Goal: Task Accomplishment & Management: Manage account settings

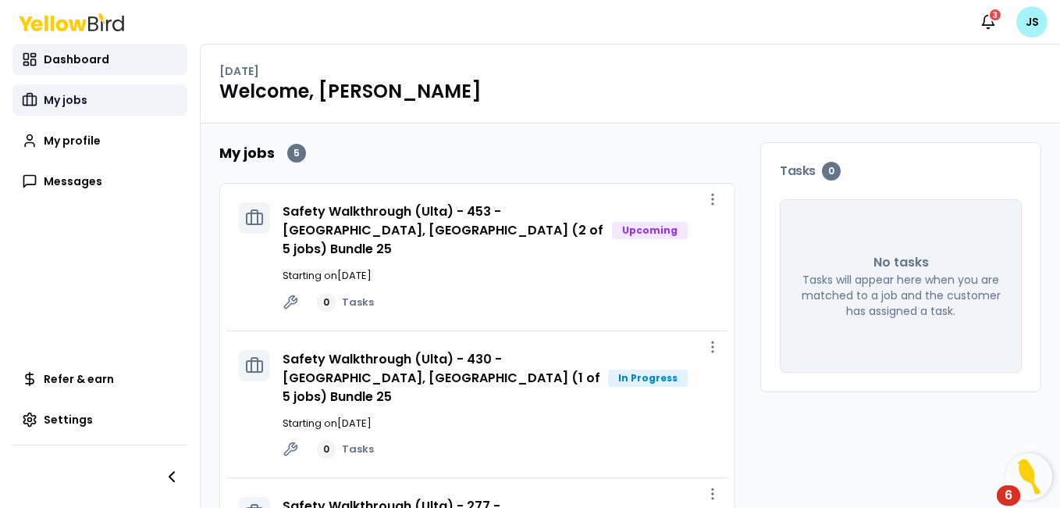
click at [80, 95] on span "My jobs" at bounding box center [66, 100] width 44 height 16
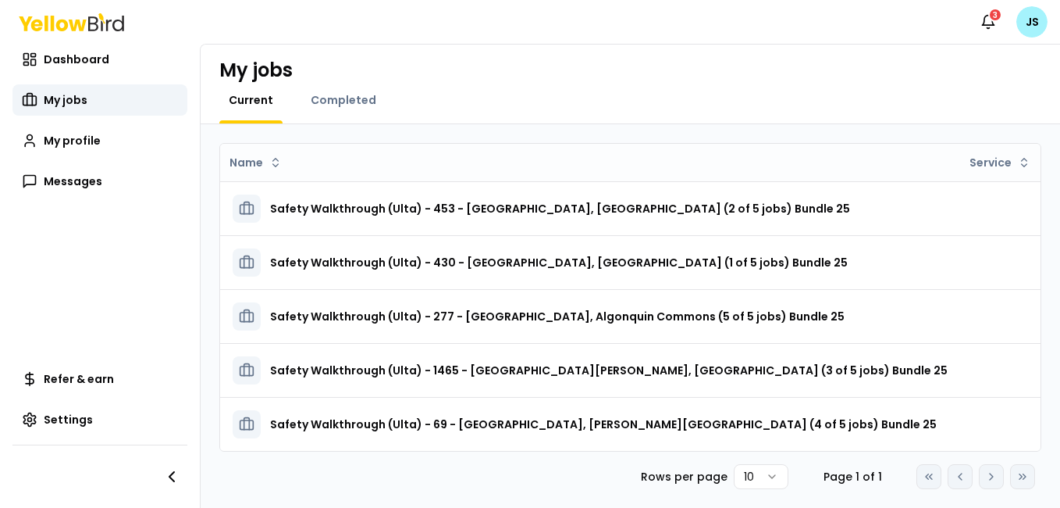
scroll to position [17, 0]
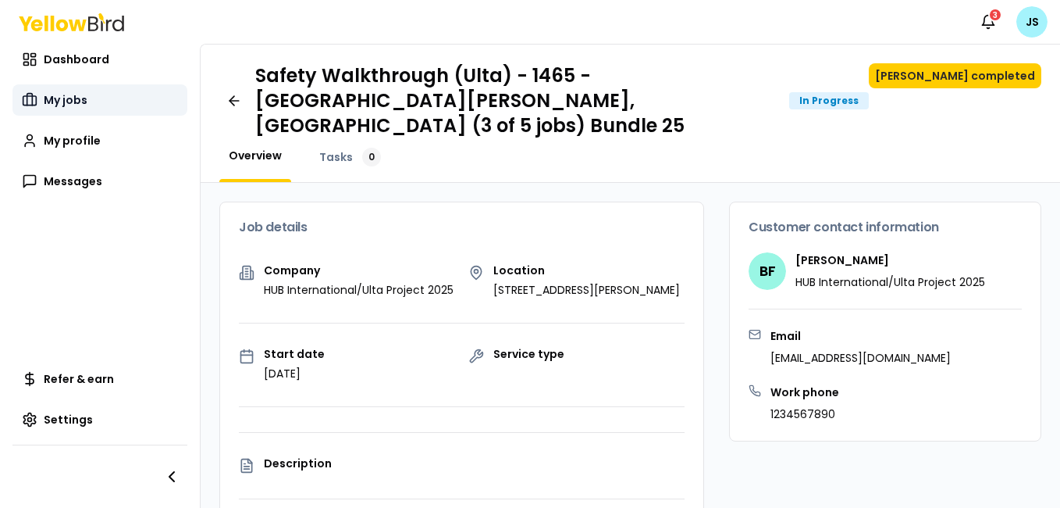
click at [63, 93] on span "My jobs" at bounding box center [66, 100] width 44 height 16
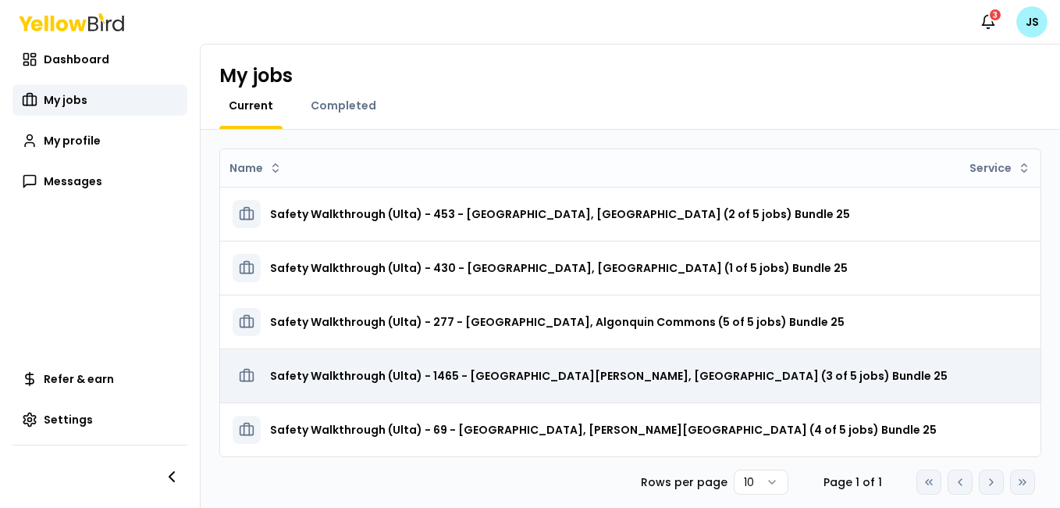
click at [246, 369] on icon at bounding box center [246, 375] width 5 height 12
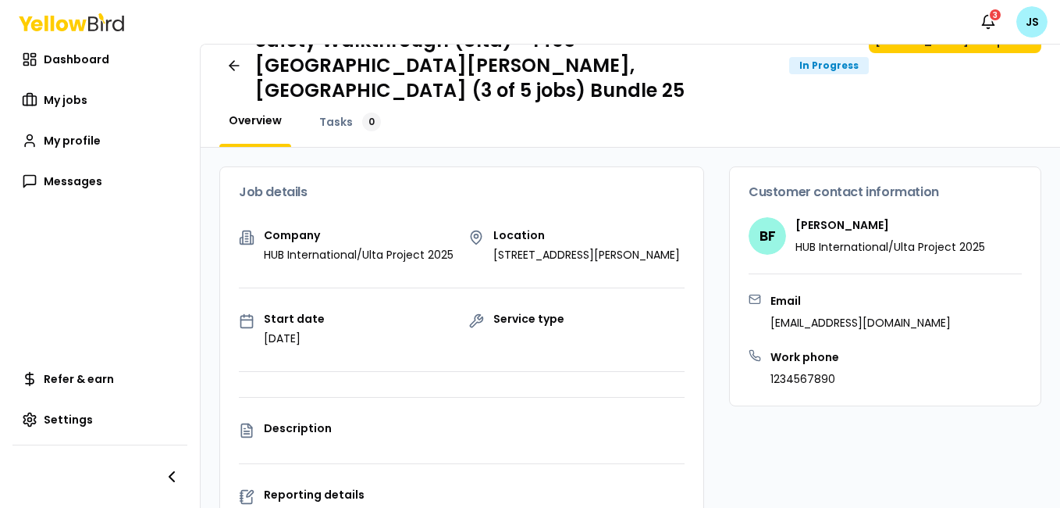
scroll to position [9, 0]
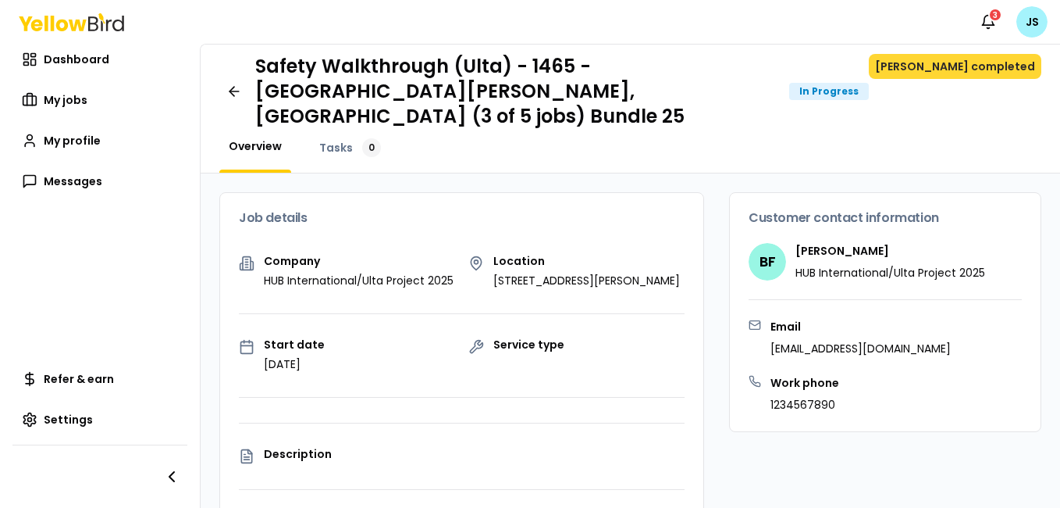
click at [976, 72] on button "[PERSON_NAME] completed" at bounding box center [955, 66] width 173 height 25
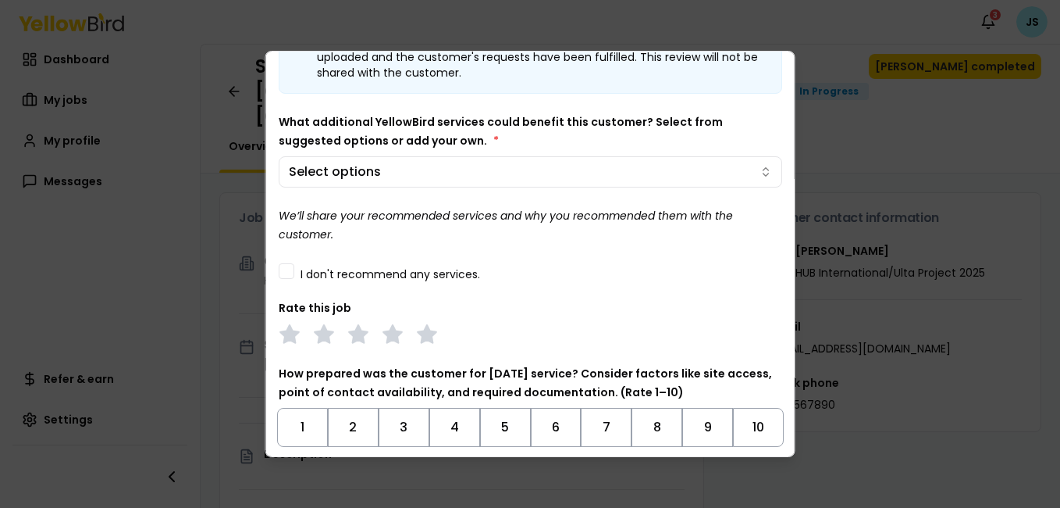
scroll to position [90, 0]
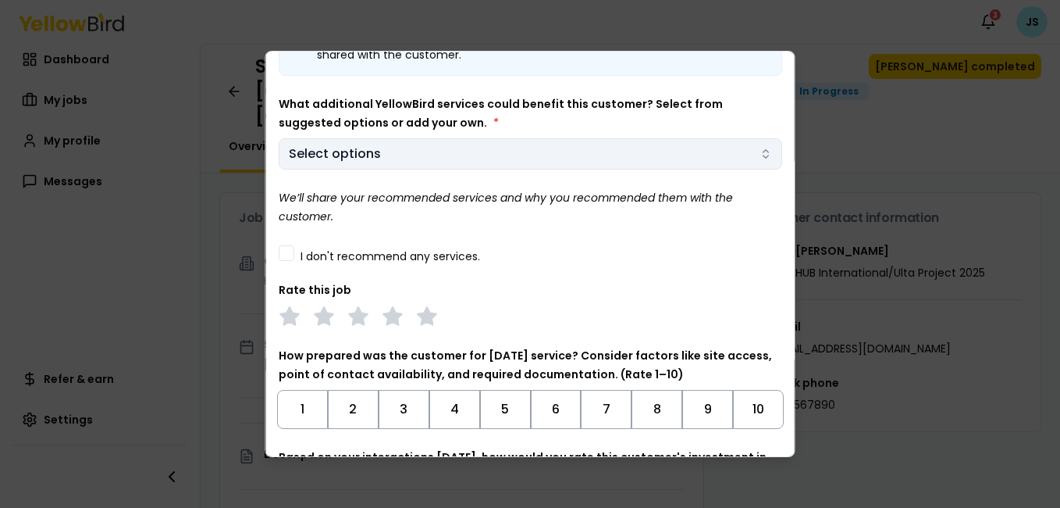
click at [760, 158] on icon "button" at bounding box center [766, 154] width 12 height 12
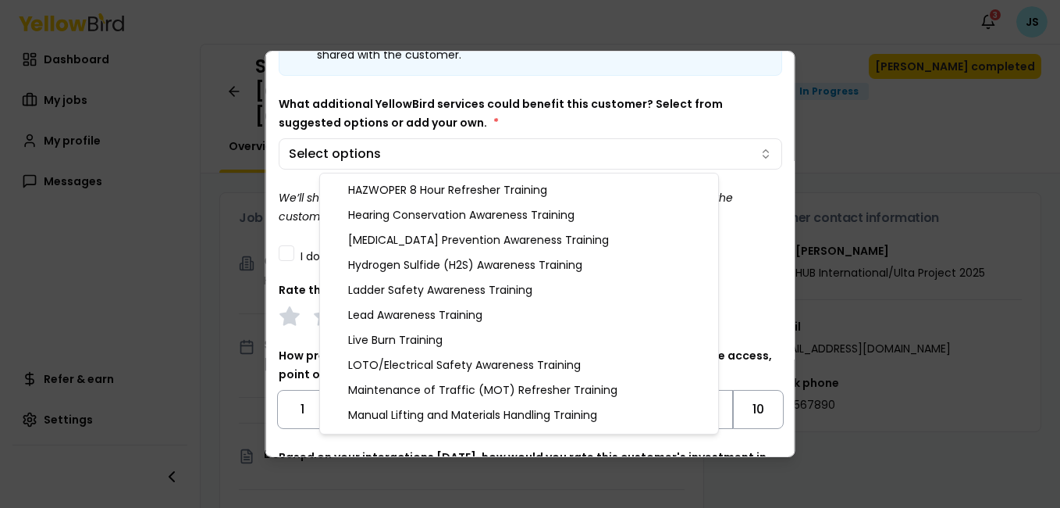
scroll to position [0, 0]
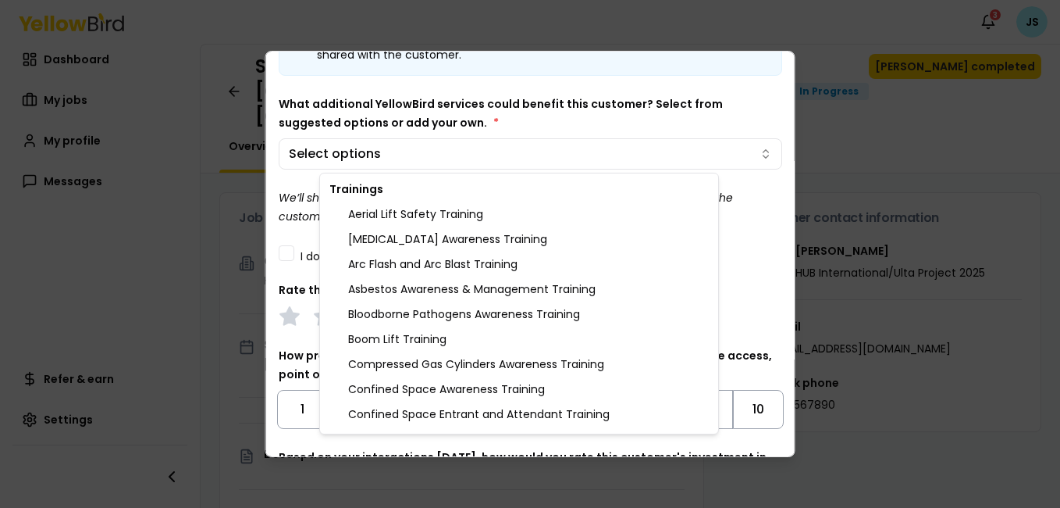
click at [893, 170] on div at bounding box center [530, 254] width 1060 height 508
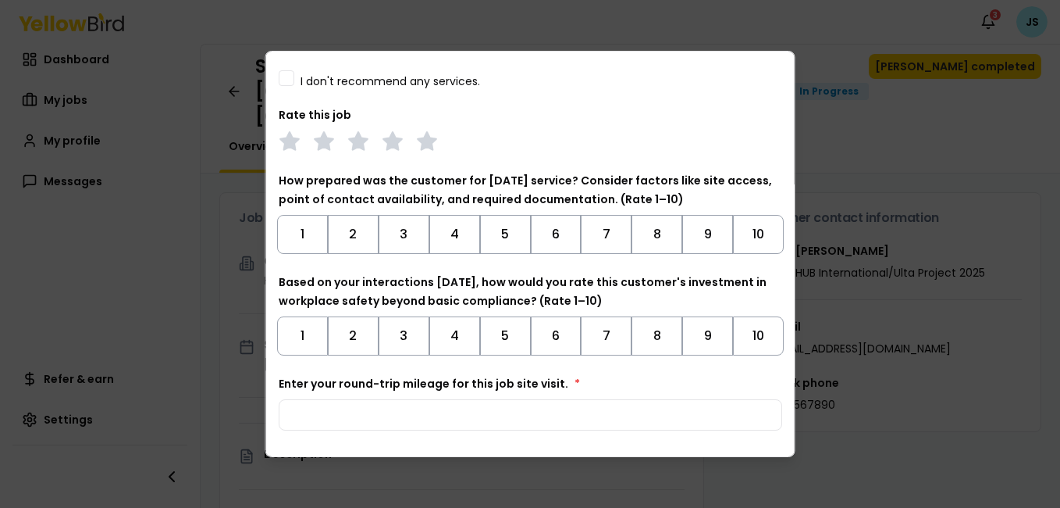
scroll to position [314, 0]
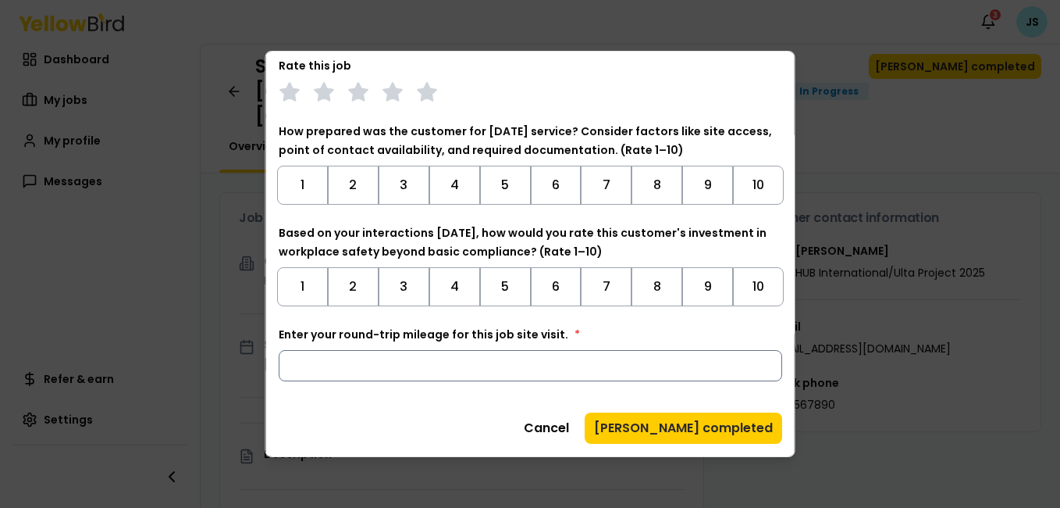
click at [340, 369] on input "Enter your round-trip mileage for this job site visit. *" at bounding box center [531, 365] width 504 height 31
type input "*"
click at [753, 360] on input "*" at bounding box center [531, 365] width 504 height 31
click at [753, 362] on input "*" at bounding box center [531, 365] width 504 height 31
type input "**"
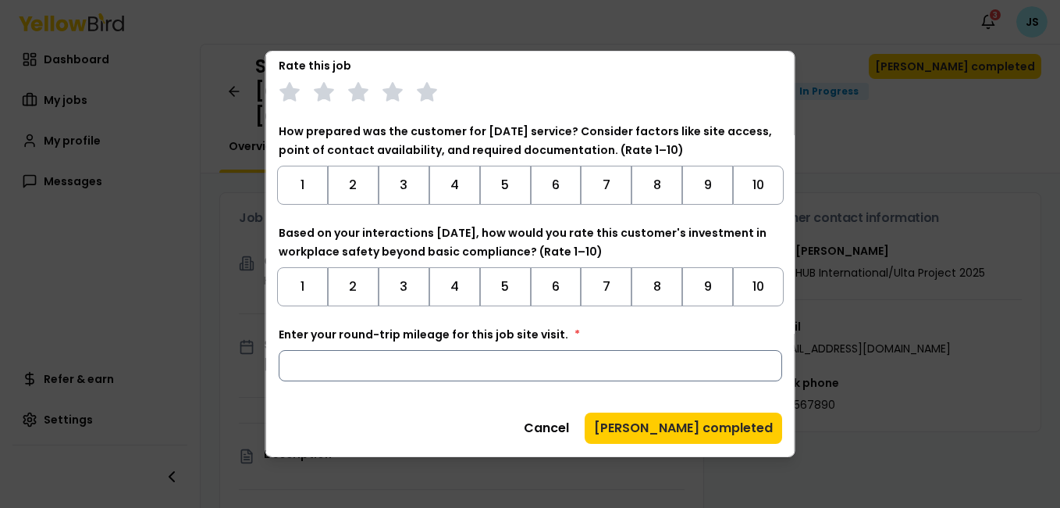
type input "**"
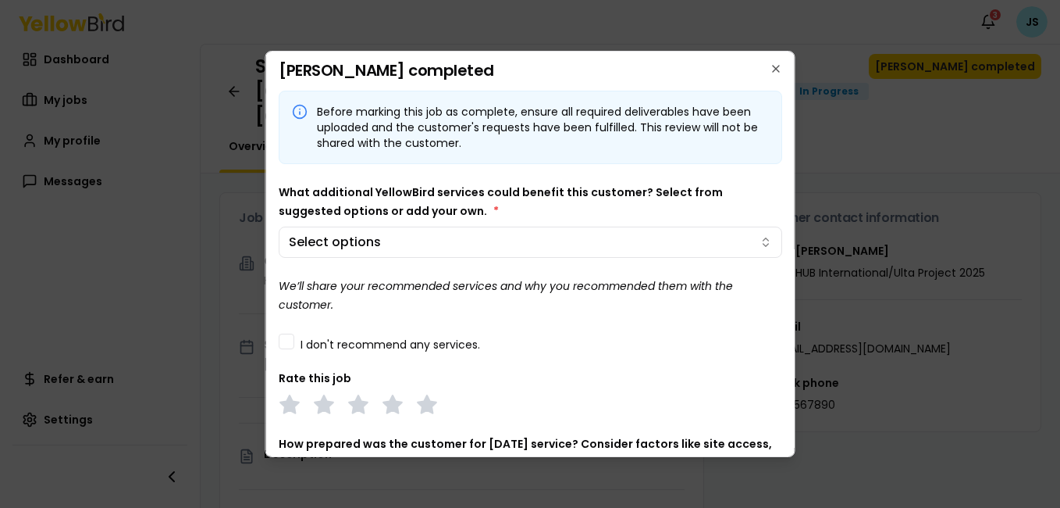
scroll to position [0, 0]
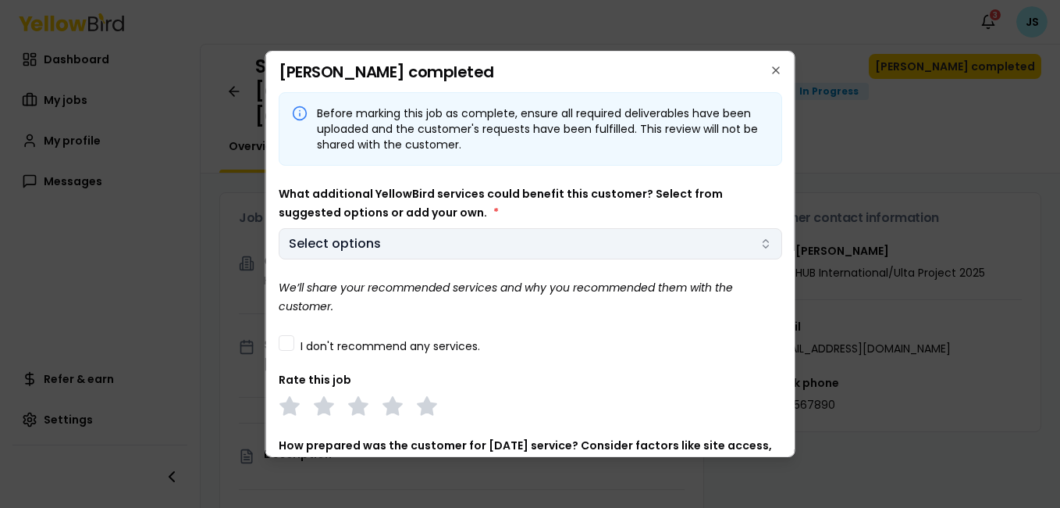
click at [760, 248] on icon "button" at bounding box center [766, 243] width 12 height 12
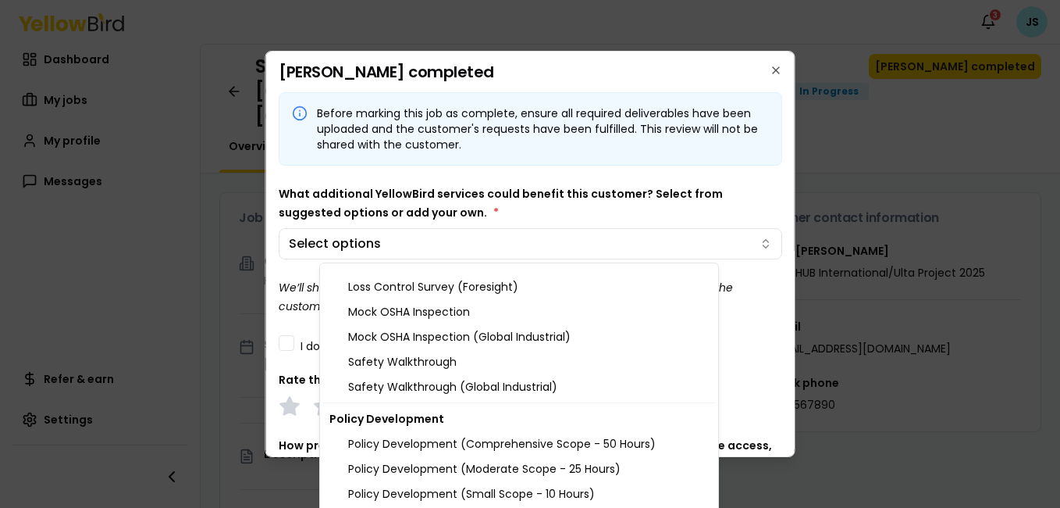
scroll to position [1741, 0]
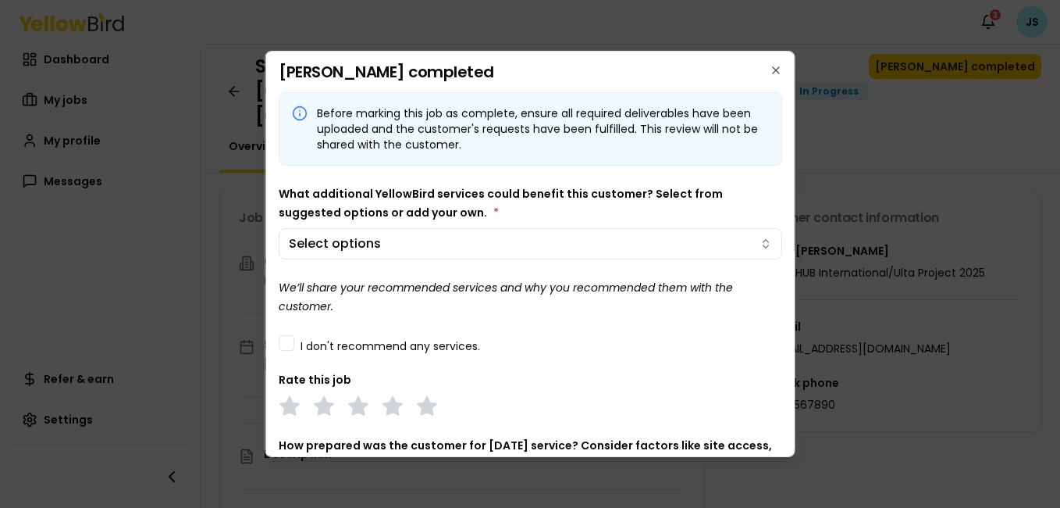
drag, startPoint x: 789, startPoint y: 240, endPoint x: 788, endPoint y: 260, distance: 19.5
click at [788, 260] on body "Notifications 3 JS Dashboard My jobs My profile Messages Refer & earn Settings …" at bounding box center [530, 254] width 1060 height 508
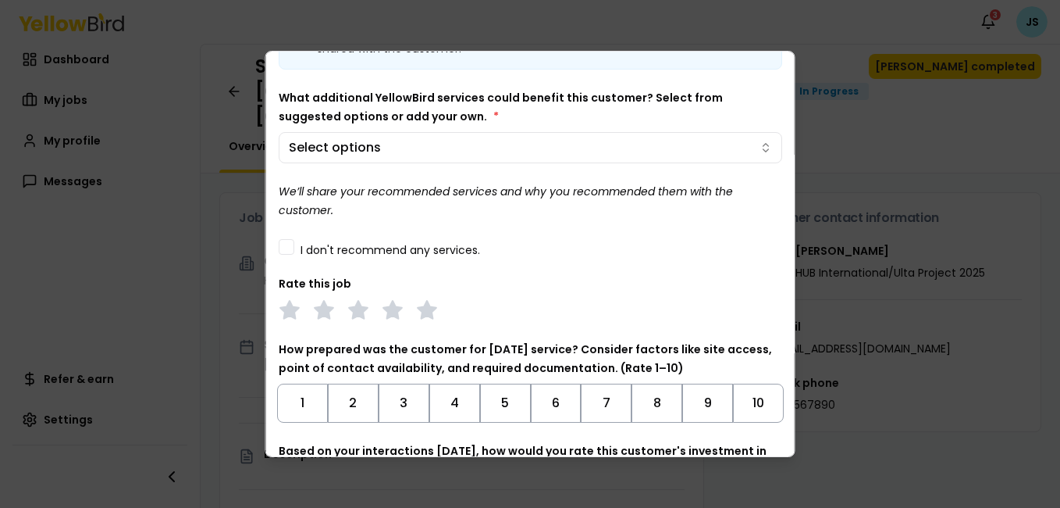
scroll to position [101, 0]
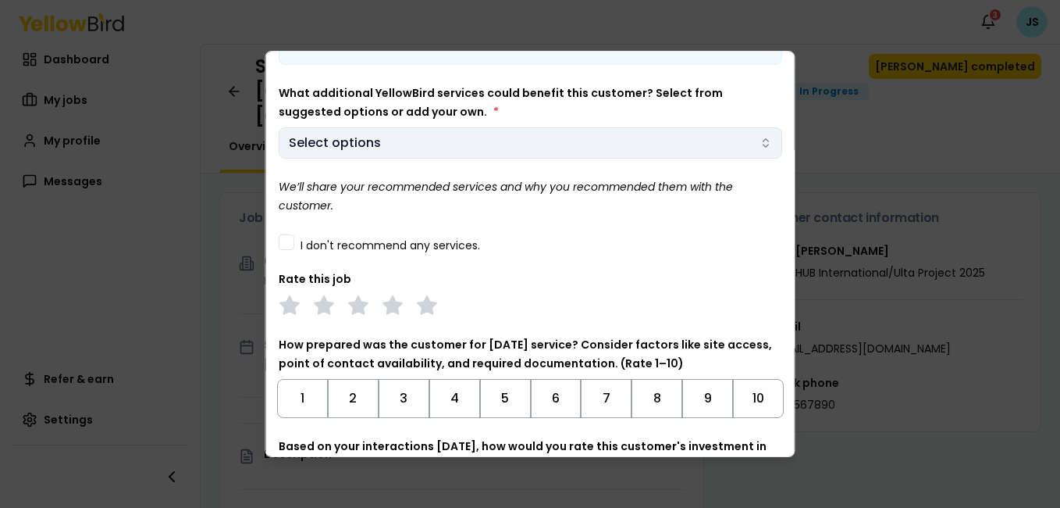
click at [760, 148] on icon "button" at bounding box center [766, 143] width 12 height 12
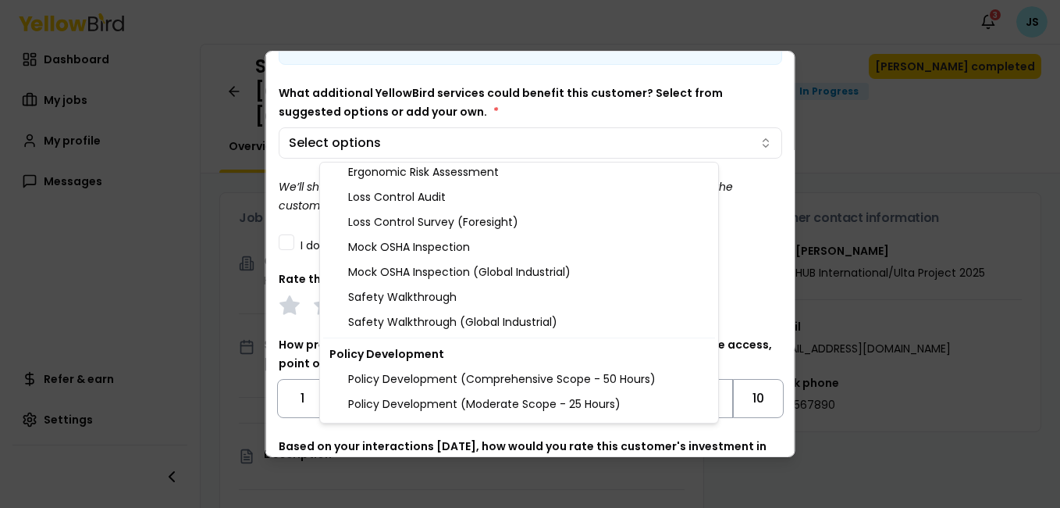
scroll to position [1741, 0]
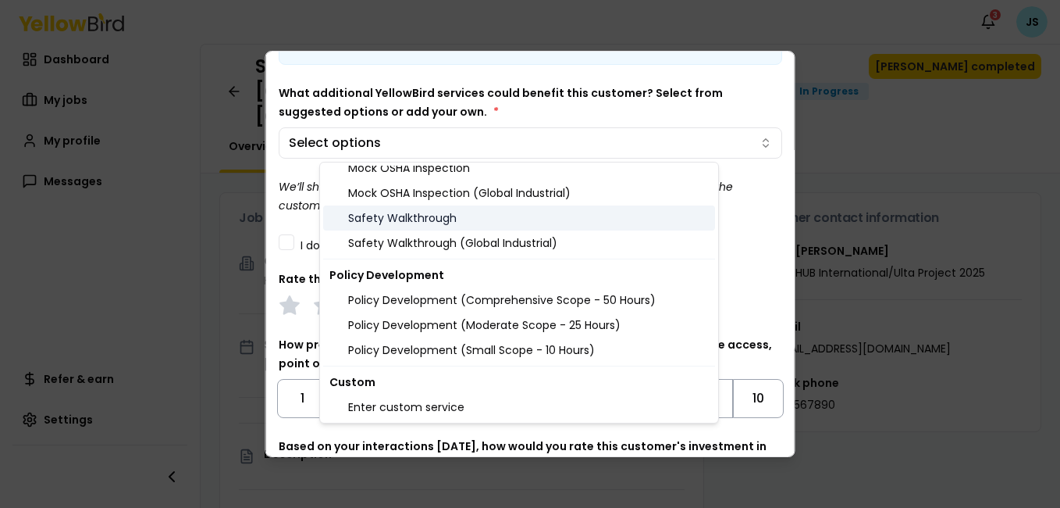
click at [395, 215] on div "Safety Walkthrough" at bounding box center [519, 217] width 392 height 25
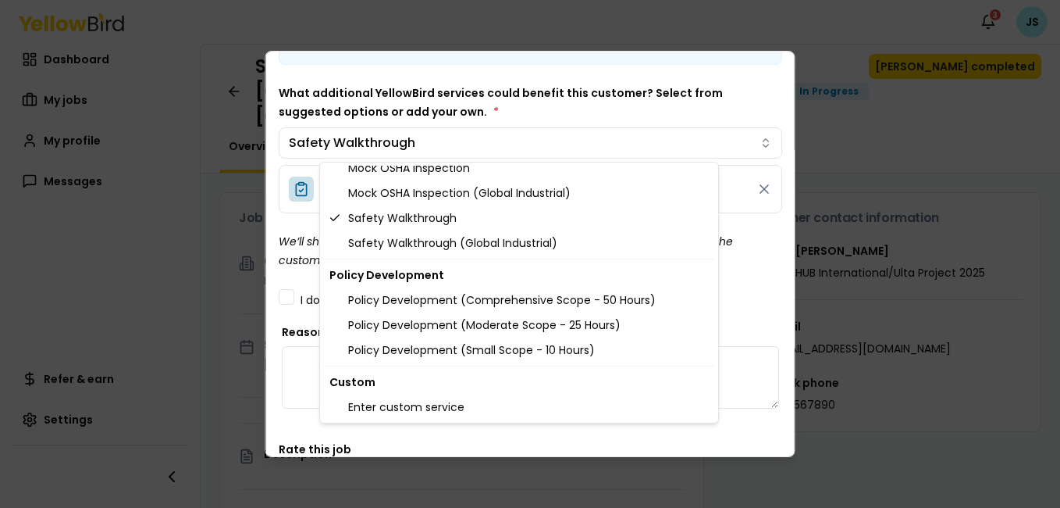
click at [847, 176] on div at bounding box center [530, 254] width 1060 height 508
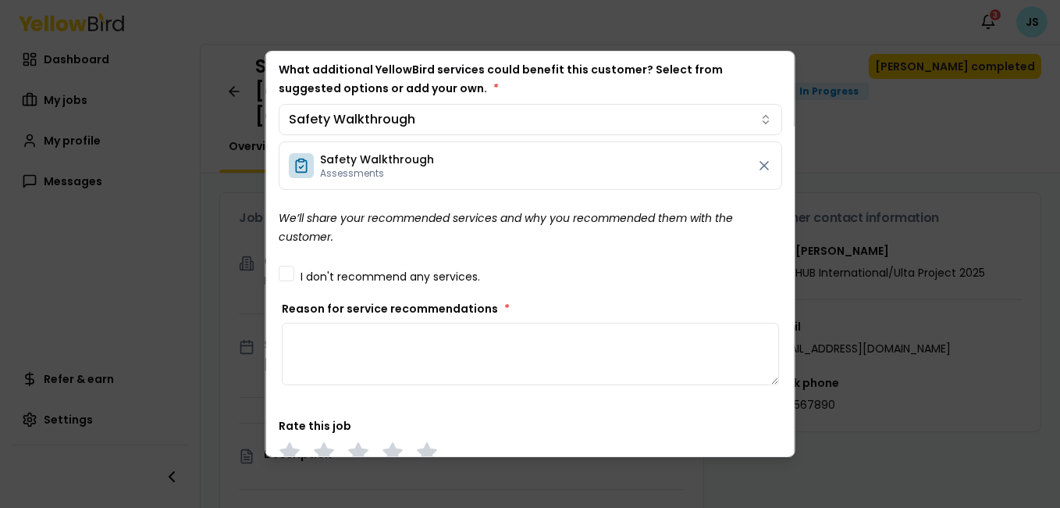
scroll to position [121, 0]
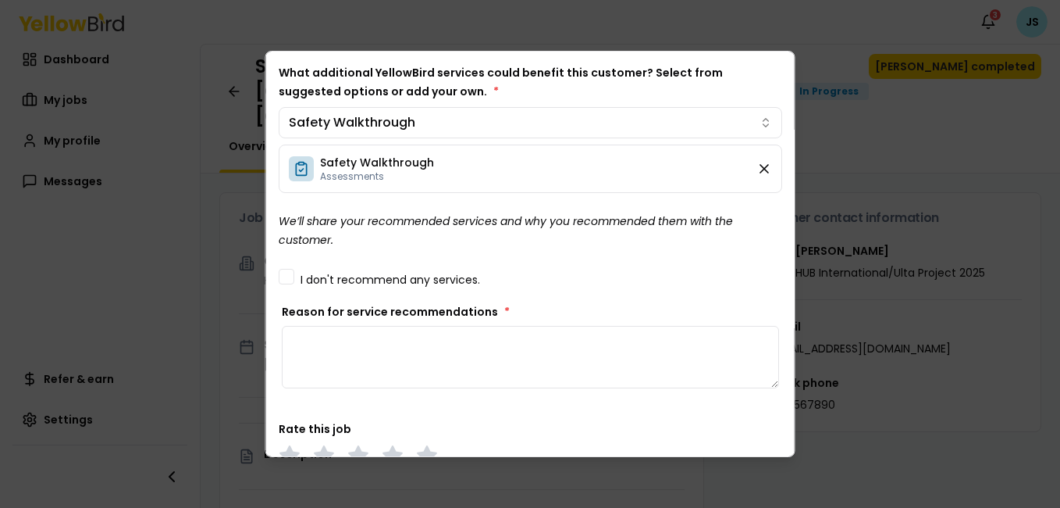
click at [757, 169] on icon at bounding box center [765, 169] width 16 height 16
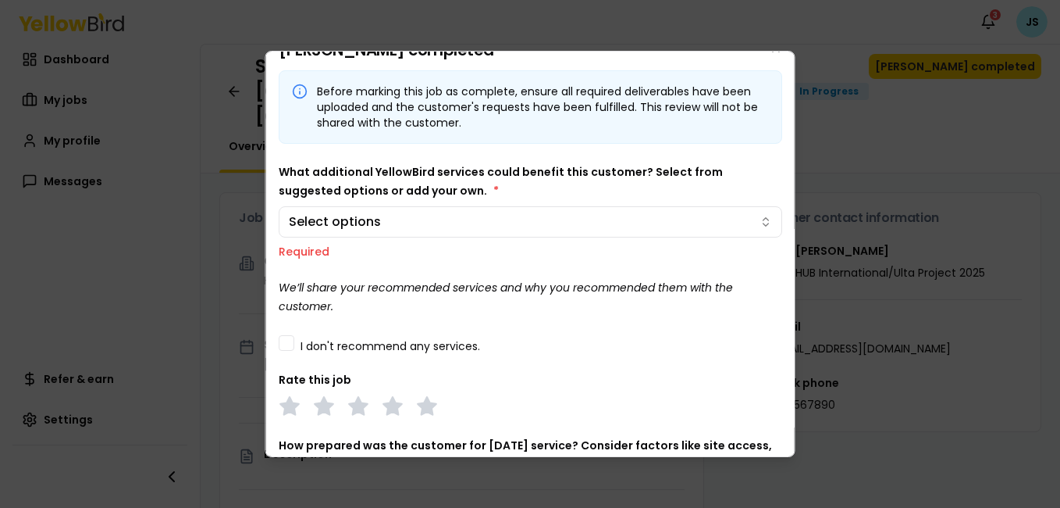
scroll to position [12, 0]
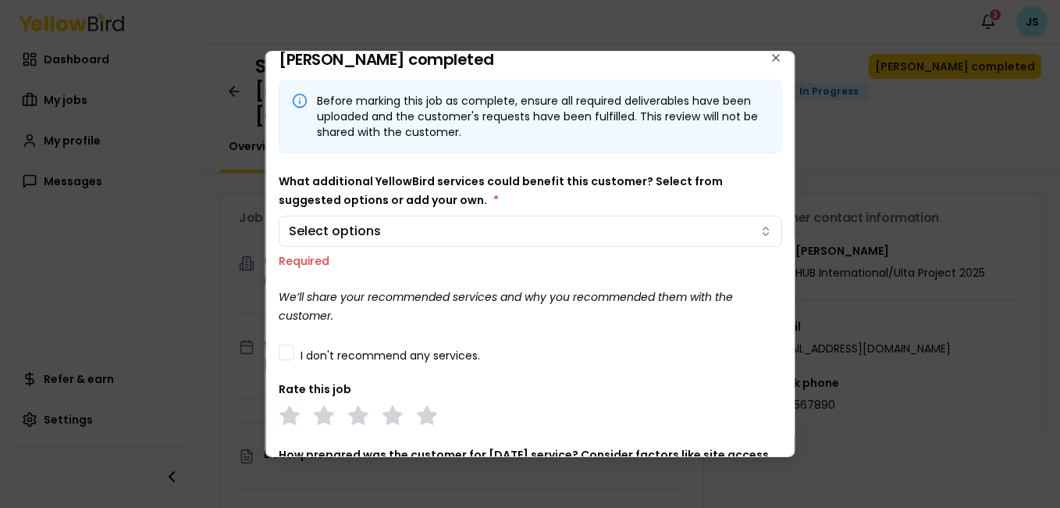
click at [293, 354] on button "I don't recommend any services." at bounding box center [287, 352] width 16 height 16
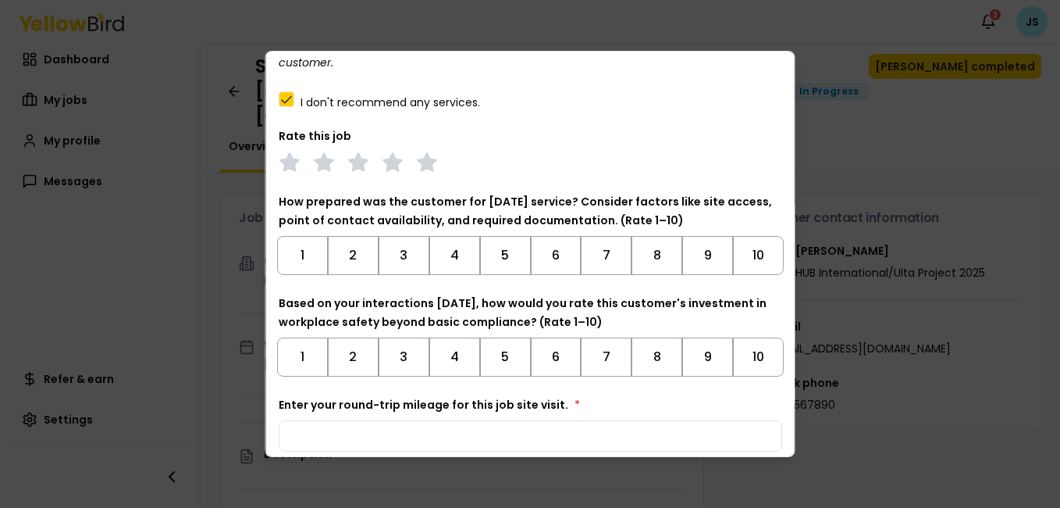
scroll to position [265, 0]
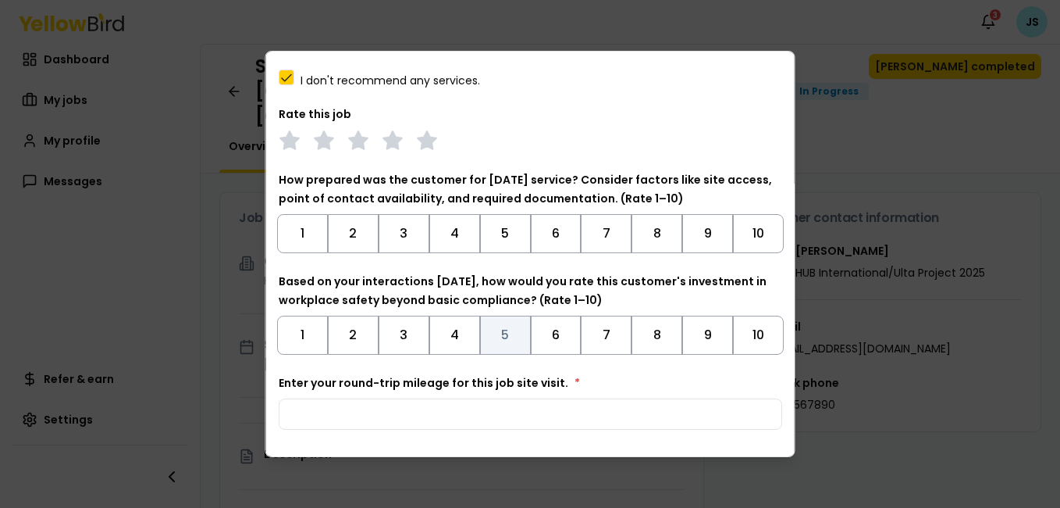
click at [501, 337] on button "5" at bounding box center [504, 334] width 51 height 39
click at [607, 332] on button "7" at bounding box center [607, 335] width 51 height 39
click at [607, 227] on button "7" at bounding box center [606, 233] width 51 height 39
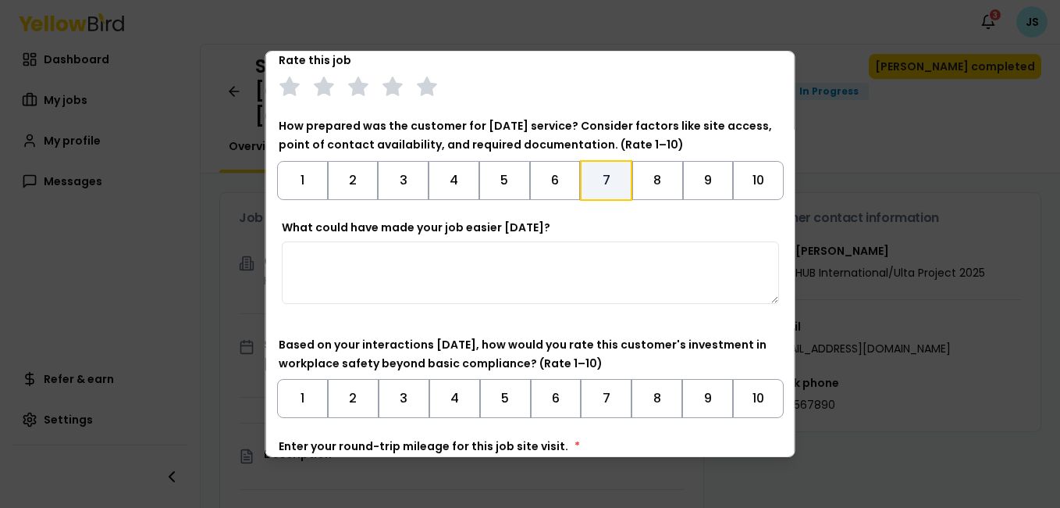
scroll to position [339, 0]
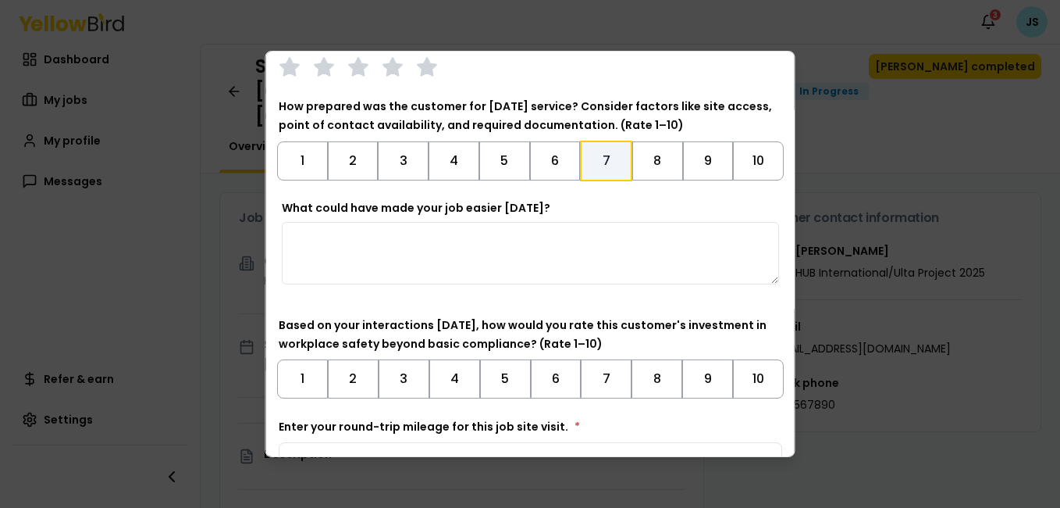
click at [326, 248] on textarea "What could have made your job easier [DATE]?" at bounding box center [530, 253] width 497 height 62
type textarea "*"
click at [296, 237] on textarea "**********" at bounding box center [525, 253] width 486 height 62
type textarea "**********"
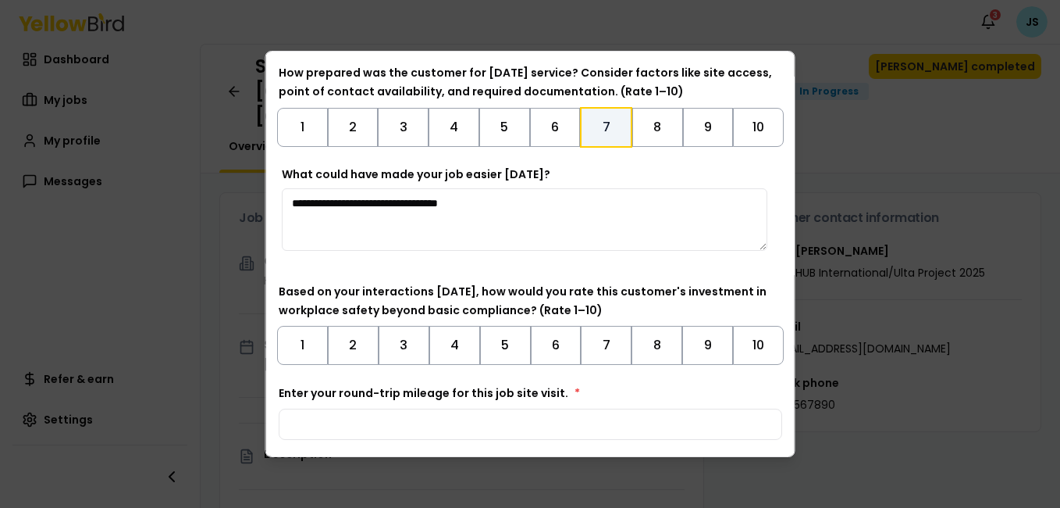
scroll to position [431, 0]
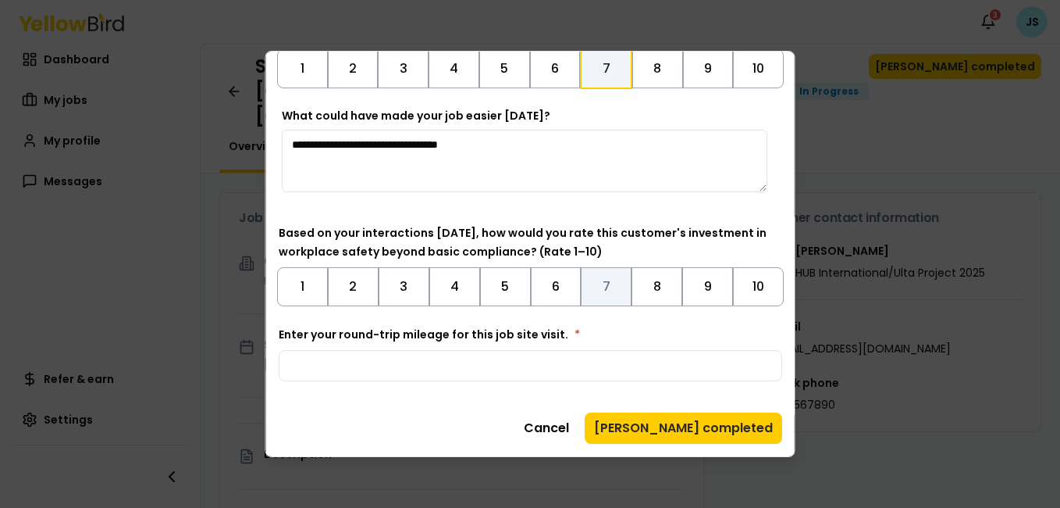
click at [607, 288] on button "7" at bounding box center [606, 286] width 51 height 39
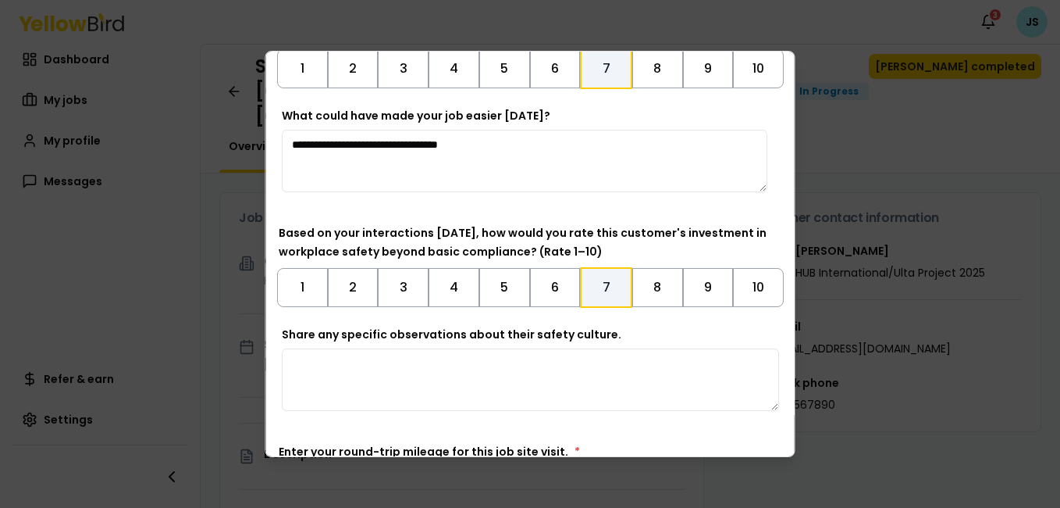
click at [395, 372] on textarea "Share any specific observations about their safety culture." at bounding box center [530, 379] width 497 height 62
click at [375, 363] on textarea "**********" at bounding box center [525, 379] width 486 height 62
click at [511, 361] on textarea "**********" at bounding box center [525, 379] width 486 height 62
type textarea "**********"
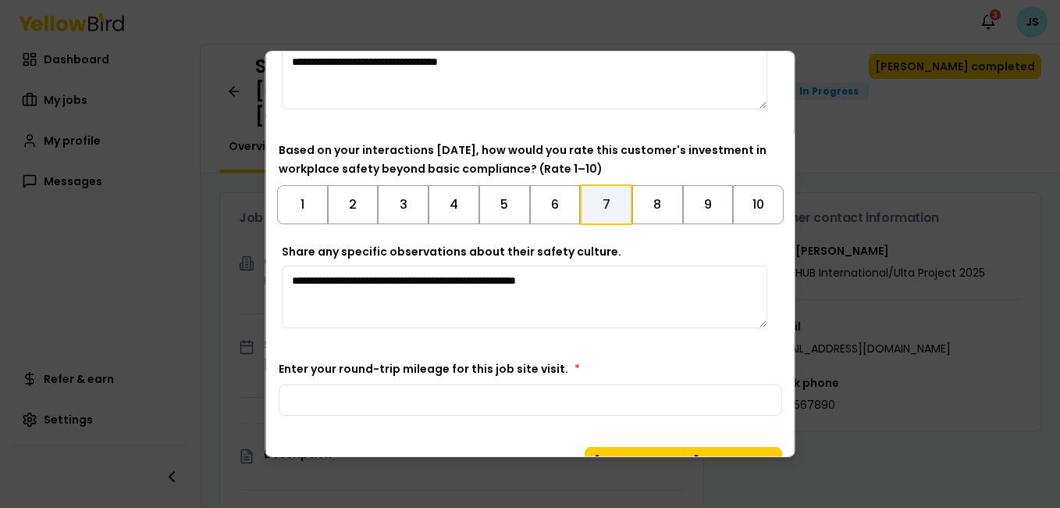
scroll to position [548, 0]
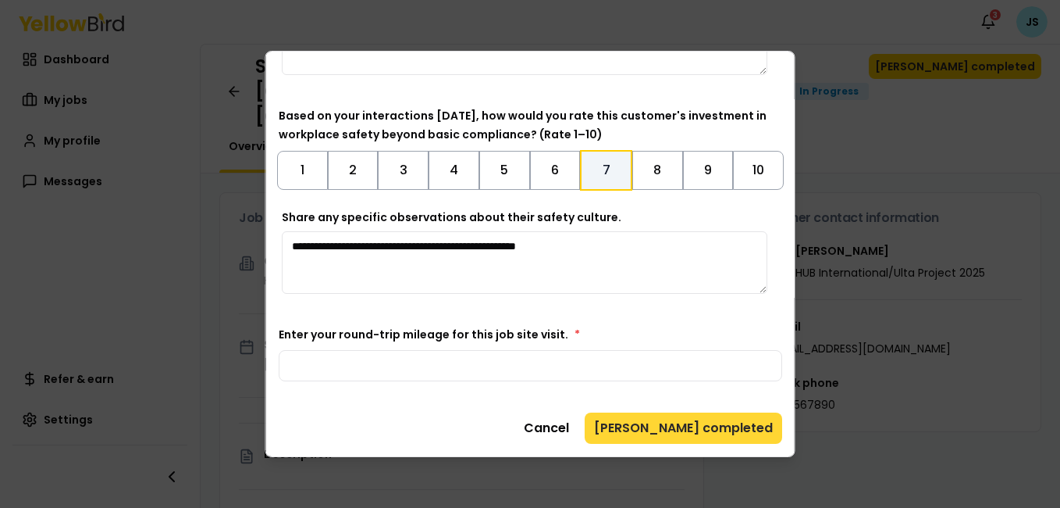
click at [702, 426] on button "[PERSON_NAME] completed" at bounding box center [684, 427] width 198 height 31
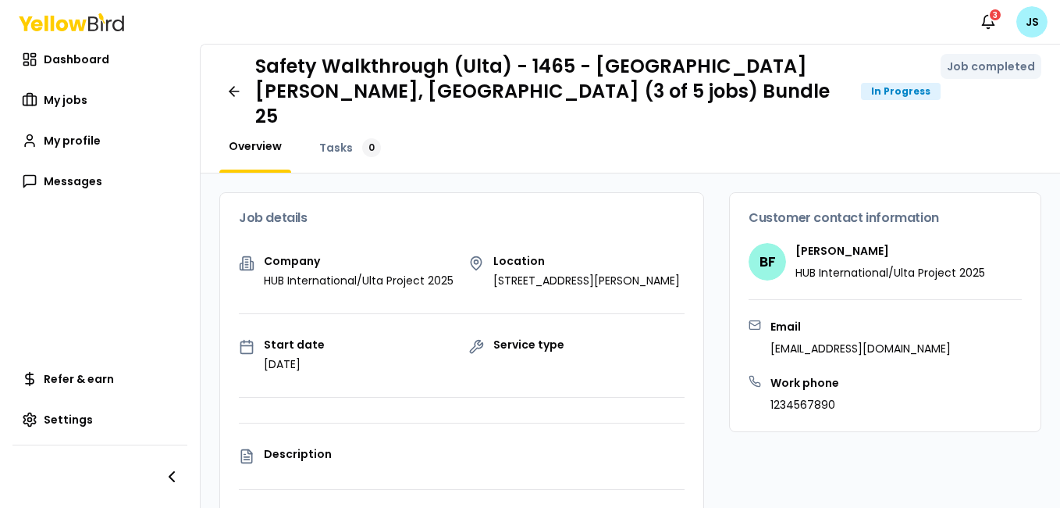
scroll to position [0, 0]
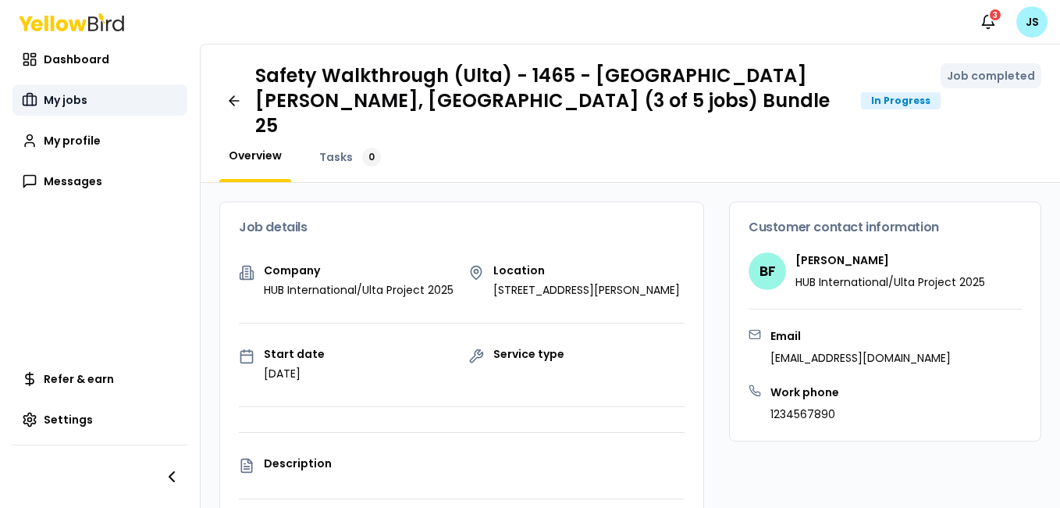
click at [69, 99] on span "My jobs" at bounding box center [66, 100] width 44 height 16
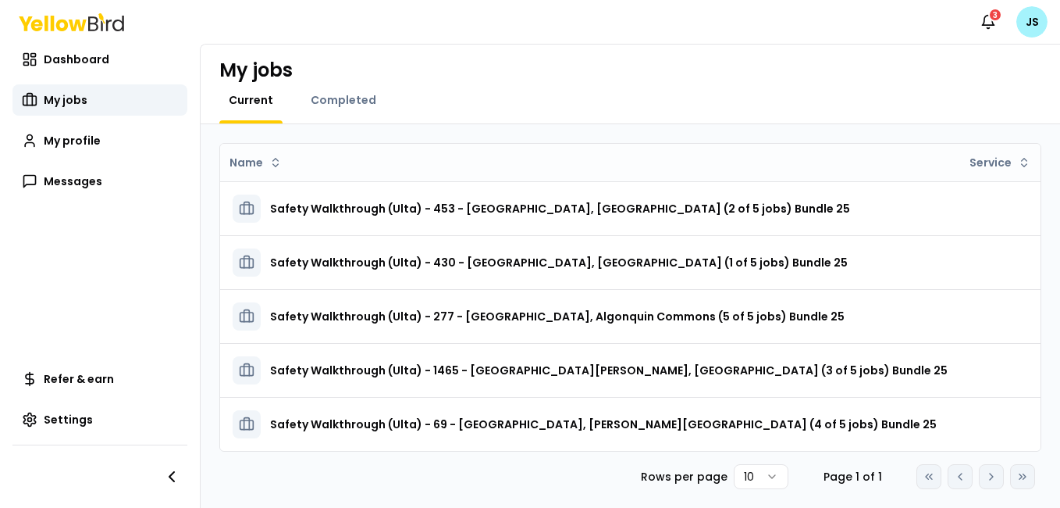
scroll to position [17, 0]
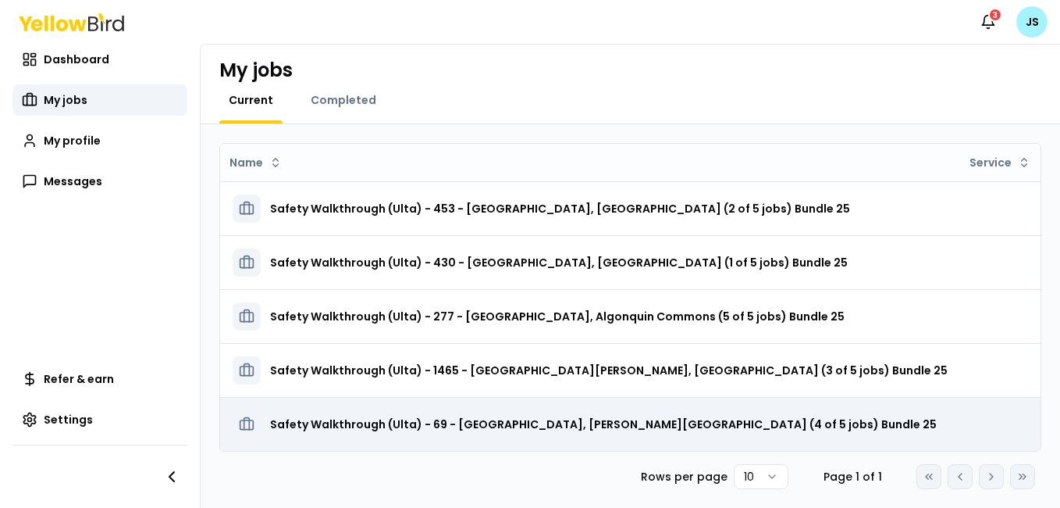
click at [666, 410] on h3 "Safety Walkthrough (Ulta) - 69 - [GEOGRAPHIC_DATA], [PERSON_NAME][GEOGRAPHIC_DA…" at bounding box center [603, 424] width 667 height 28
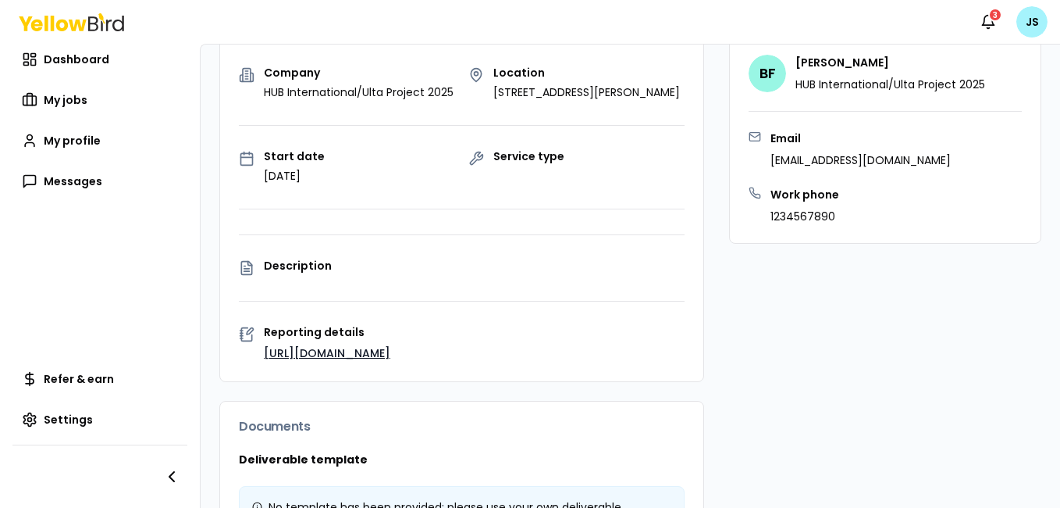
scroll to position [201, 0]
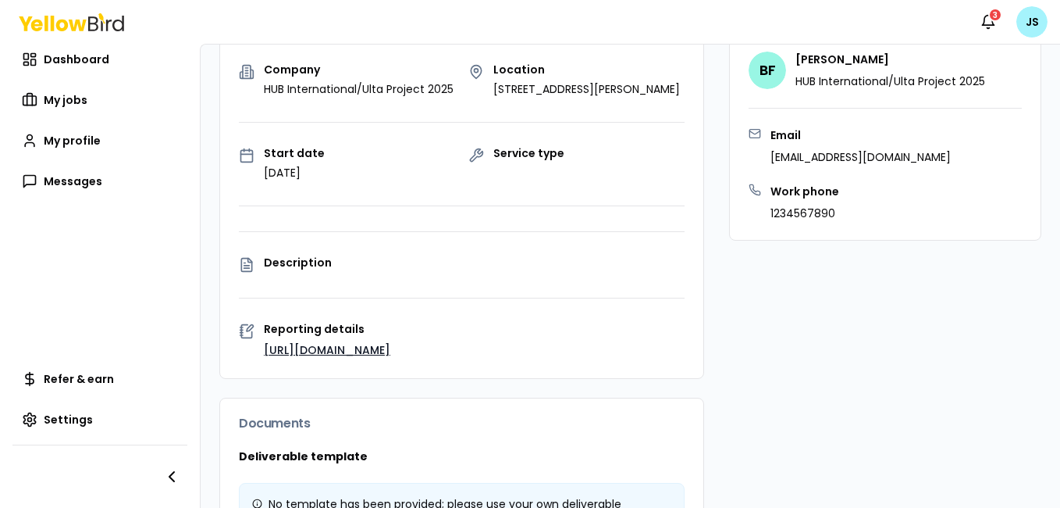
click at [370, 342] on link "[URL][DOMAIN_NAME]" at bounding box center [327, 350] width 126 height 16
